Goal: Check status

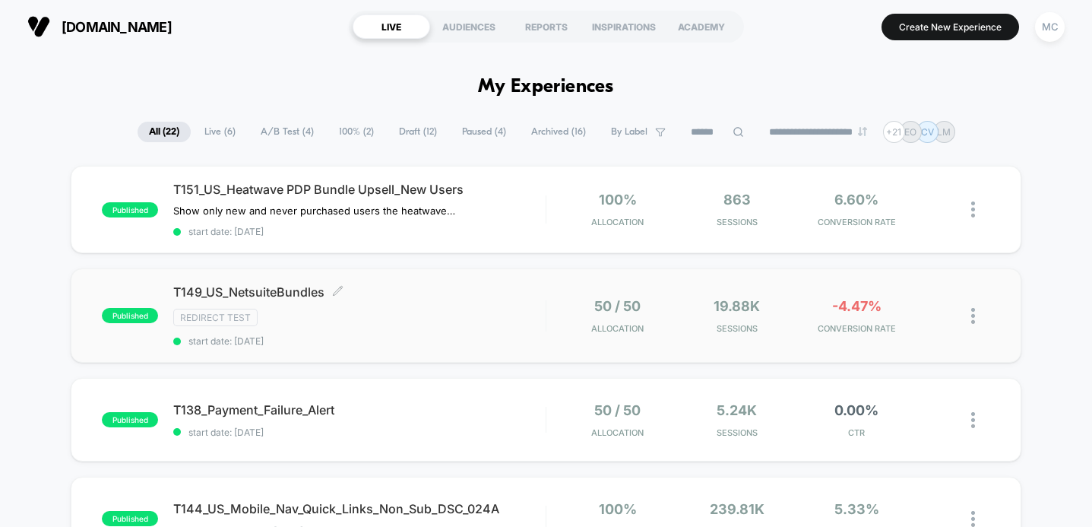
click at [467, 302] on div "T149_US_NetsuiteBundles Click to edit experience details Click to edit experien…" at bounding box center [359, 315] width 372 height 62
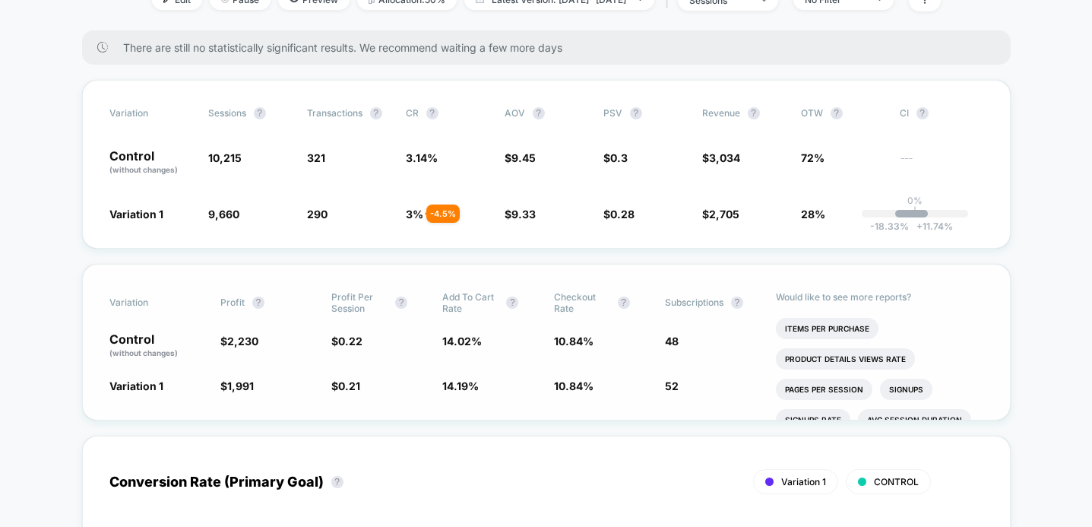
scroll to position [255, 0]
drag, startPoint x: 353, startPoint y: 220, endPoint x: 207, endPoint y: 182, distance: 150.1
click at [207, 182] on div "Variation Sessions ? Transactions ? CR ? AOV ? PSV ? Revenue ? OTW ? CI ? Contr…" at bounding box center [546, 165] width 929 height 169
drag, startPoint x: 209, startPoint y: 163, endPoint x: 374, endPoint y: 270, distance: 196.7
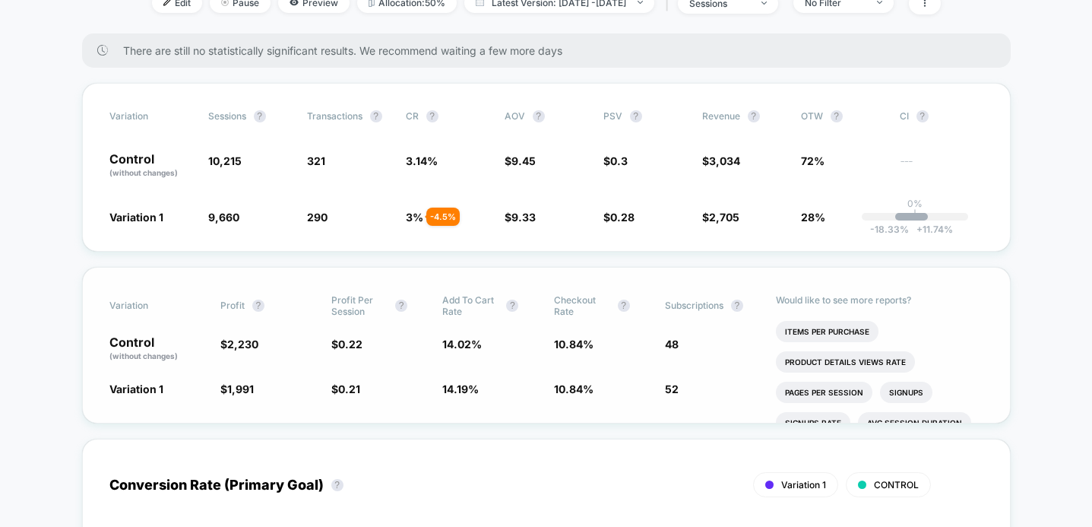
scroll to position [252, 0]
click at [451, 386] on span "14.19 %" at bounding box center [460, 389] width 36 height 13
click at [404, 402] on div "Variation Profit ? Profit Per Session ? Add To Cart Rate ? Checkout Rate ? Subs…" at bounding box center [546, 346] width 929 height 157
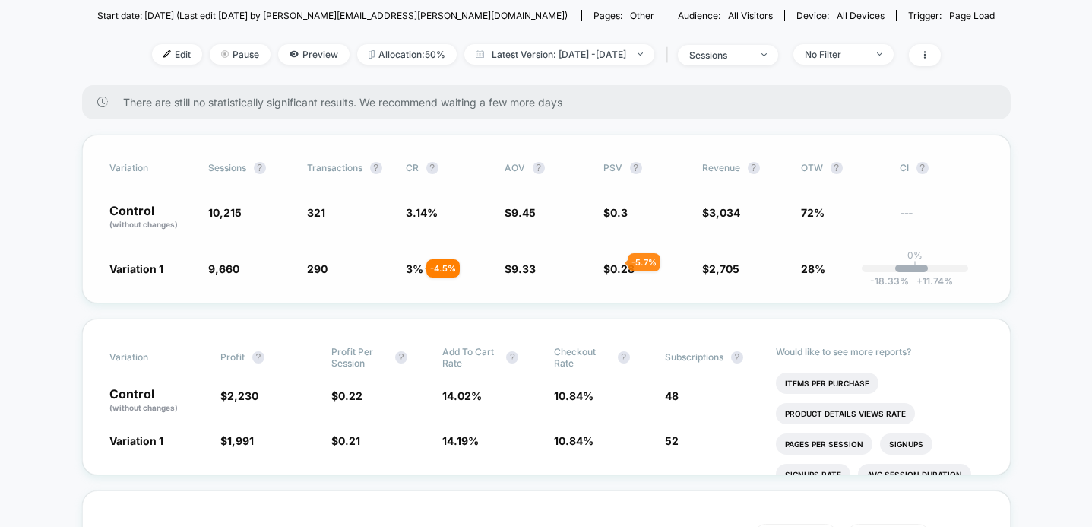
scroll to position [199, 0]
click at [226, 215] on span "10,215" at bounding box center [224, 213] width 33 height 13
drag, startPoint x: 209, startPoint y: 214, endPoint x: 251, endPoint y: 216, distance: 41.9
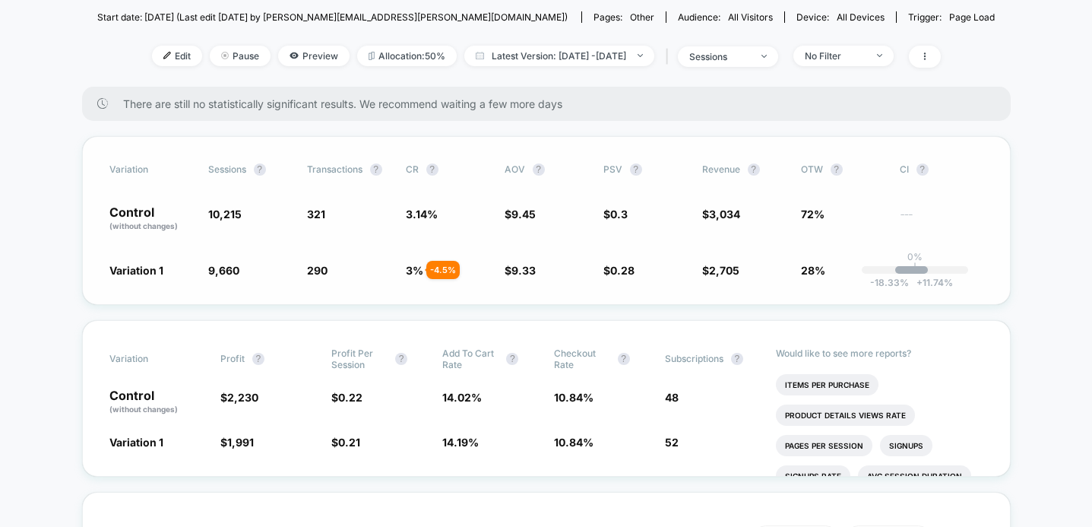
click at [251, 216] on span "10,215" at bounding box center [250, 219] width 84 height 26
click at [225, 221] on span "10,215" at bounding box center [250, 219] width 84 height 26
click at [1006, 89] on div "There are still no statistically significant results. We recommend waiting a fe…" at bounding box center [546, 104] width 929 height 34
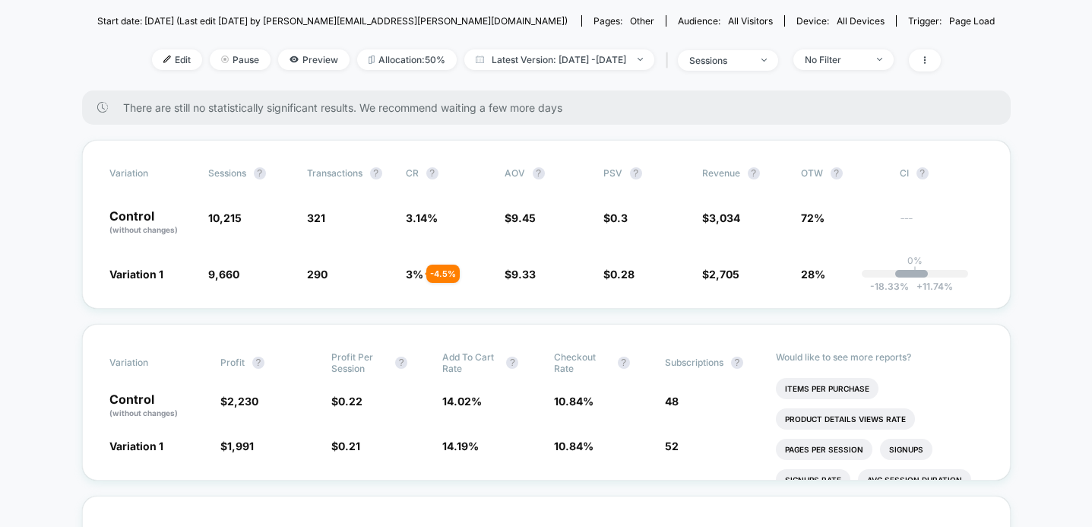
scroll to position [193, 0]
